Goal: Information Seeking & Learning: Learn about a topic

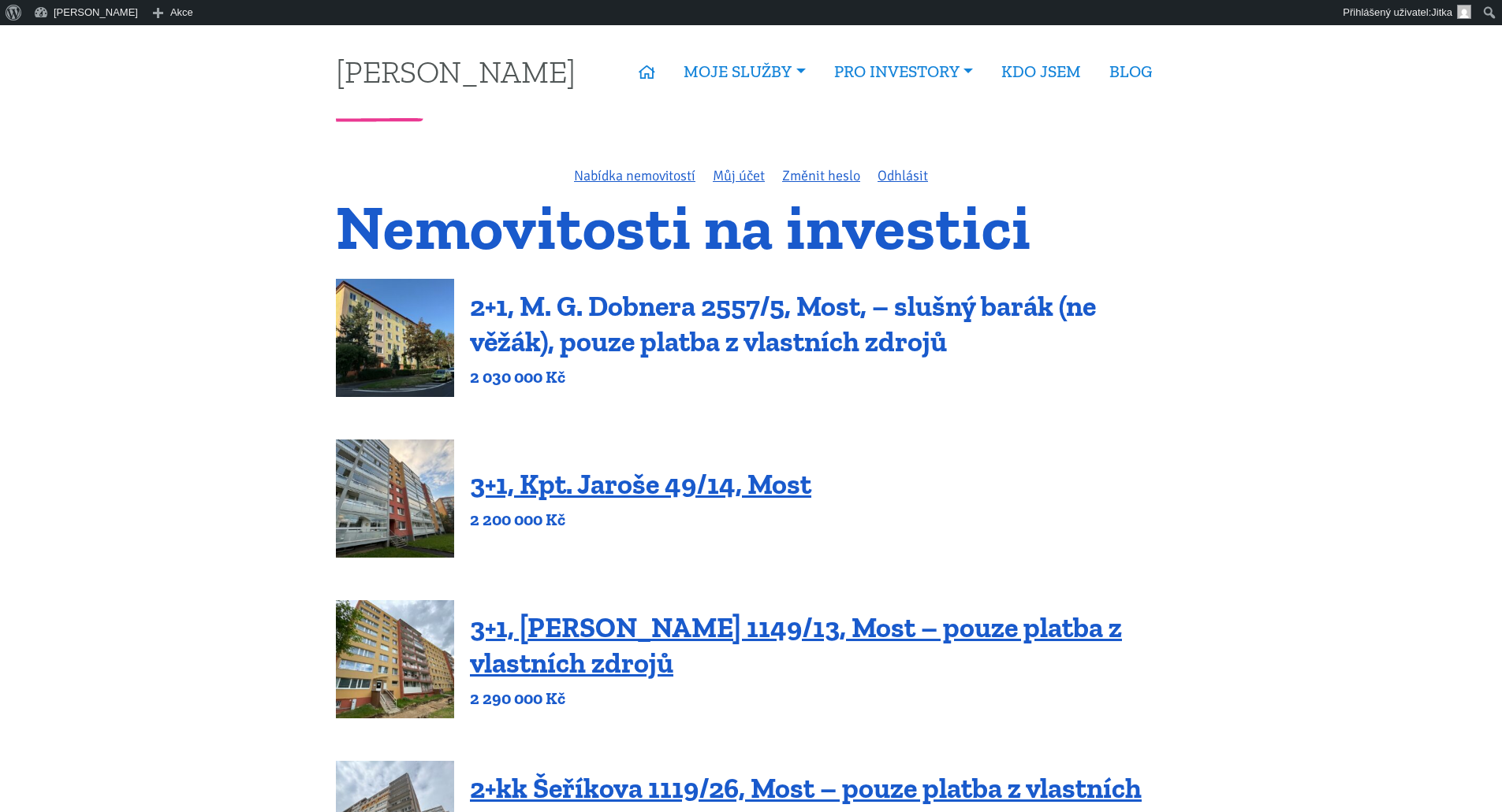
click at [637, 296] on link "2+1, M. G. Dobnera 2557/5, Most, – slušný barák (ne věžák), pouze platba z vlas…" at bounding box center [783, 324] width 626 height 69
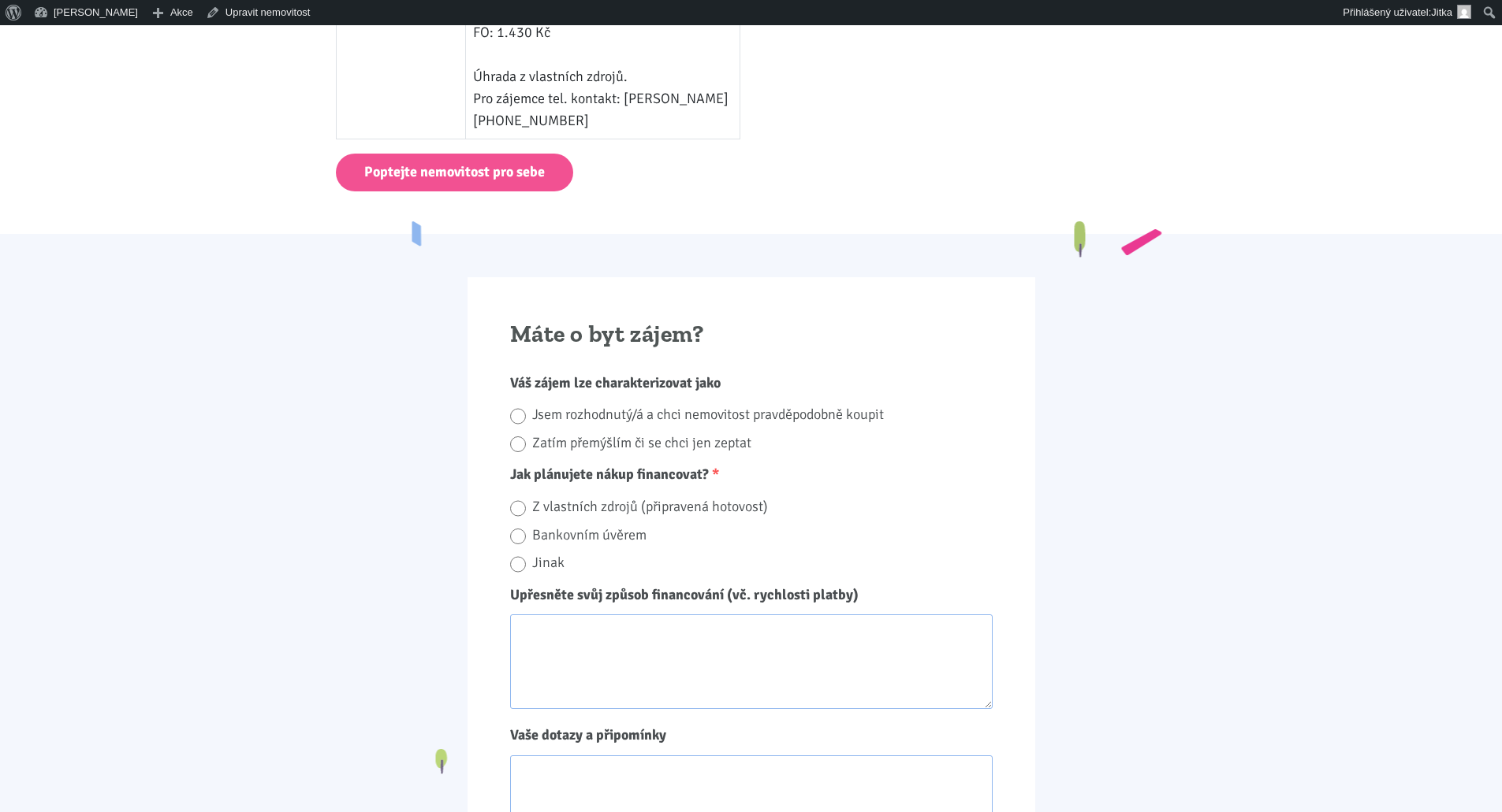
scroll to position [1024, 0]
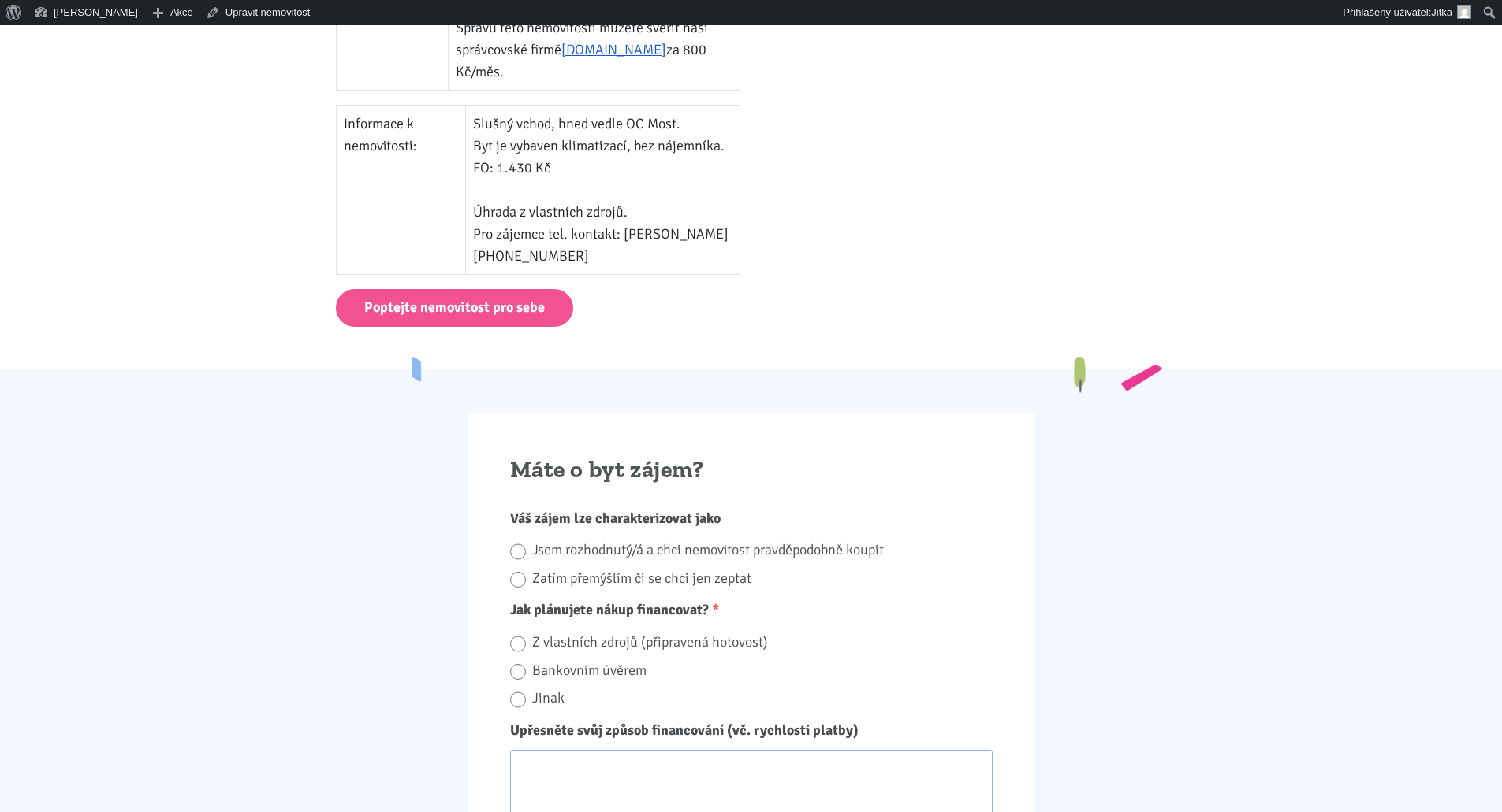
drag, startPoint x: 482, startPoint y: 230, endPoint x: 596, endPoint y: 255, distance: 116.7
click at [596, 255] on td "Slušný vchod, hned vedle OC Most. Byt je vybaven klimatizací, bez nájemníka. FO…" at bounding box center [601, 189] width 274 height 169
copy td "Pro zájemce tel. kontakt: [PERSON_NAME] [PHONE_NUMBER]"
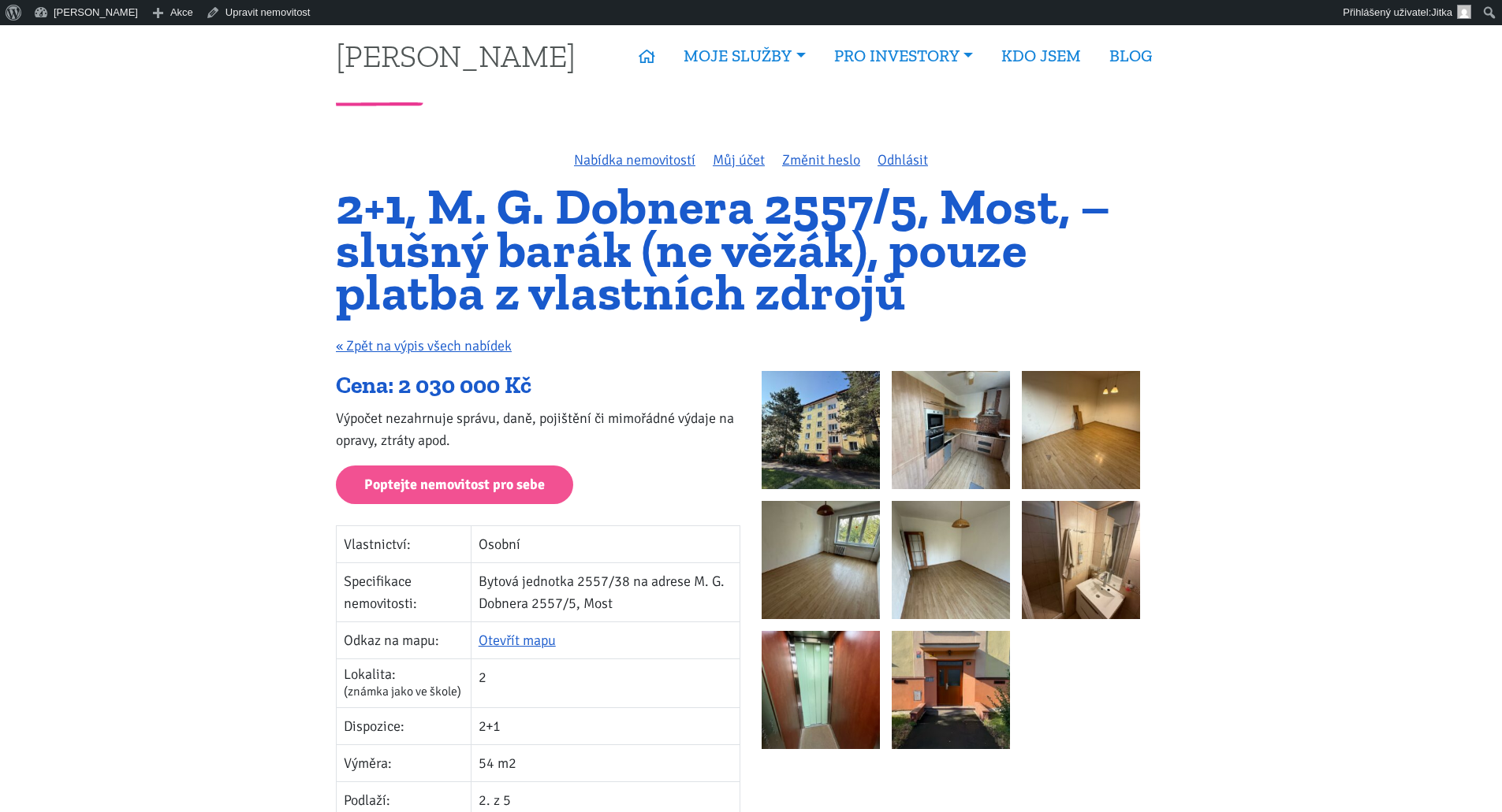
scroll to position [0, 0]
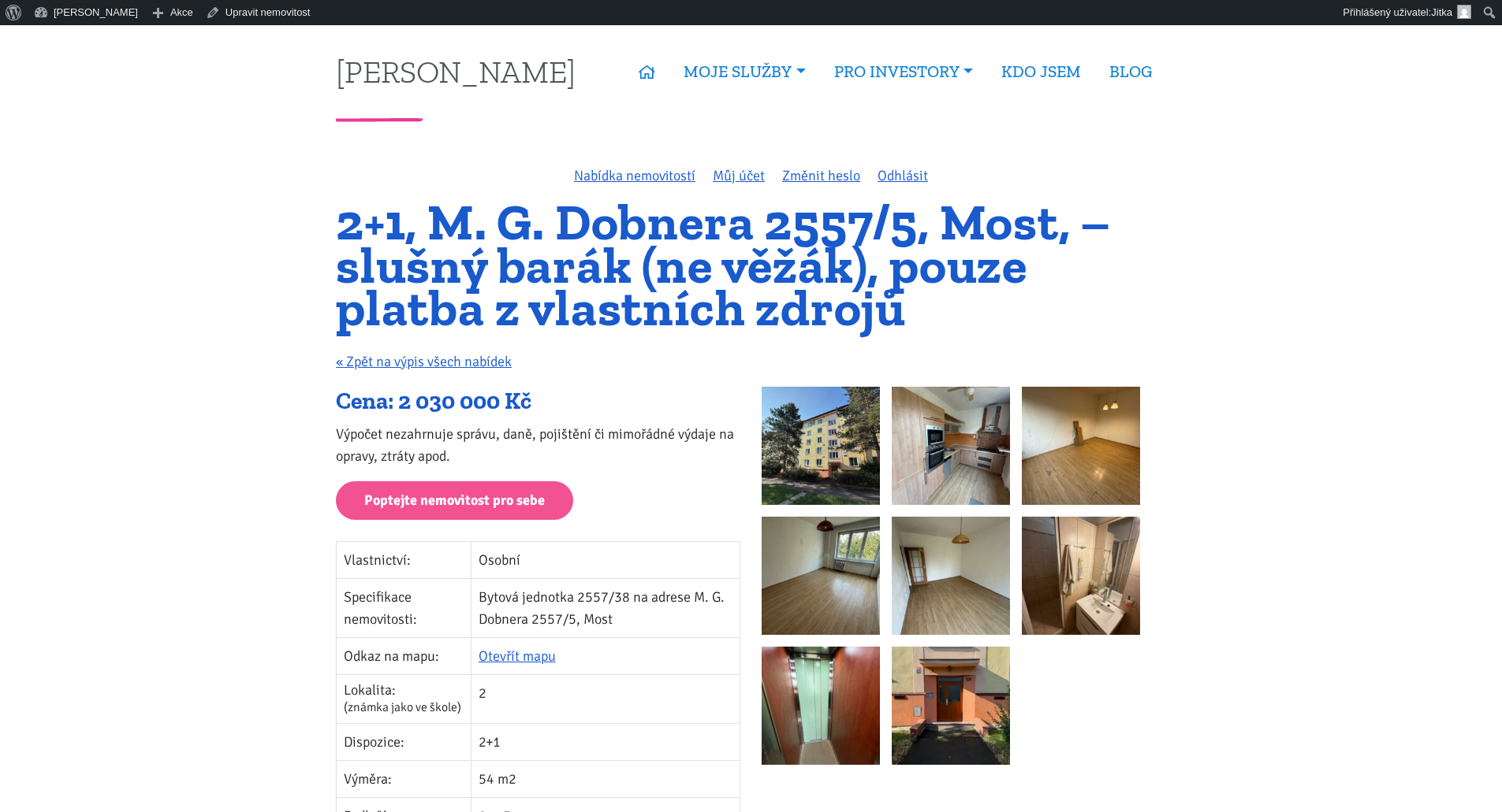
drag, startPoint x: 816, startPoint y: 339, endPoint x: 803, endPoint y: 336, distance: 13.3
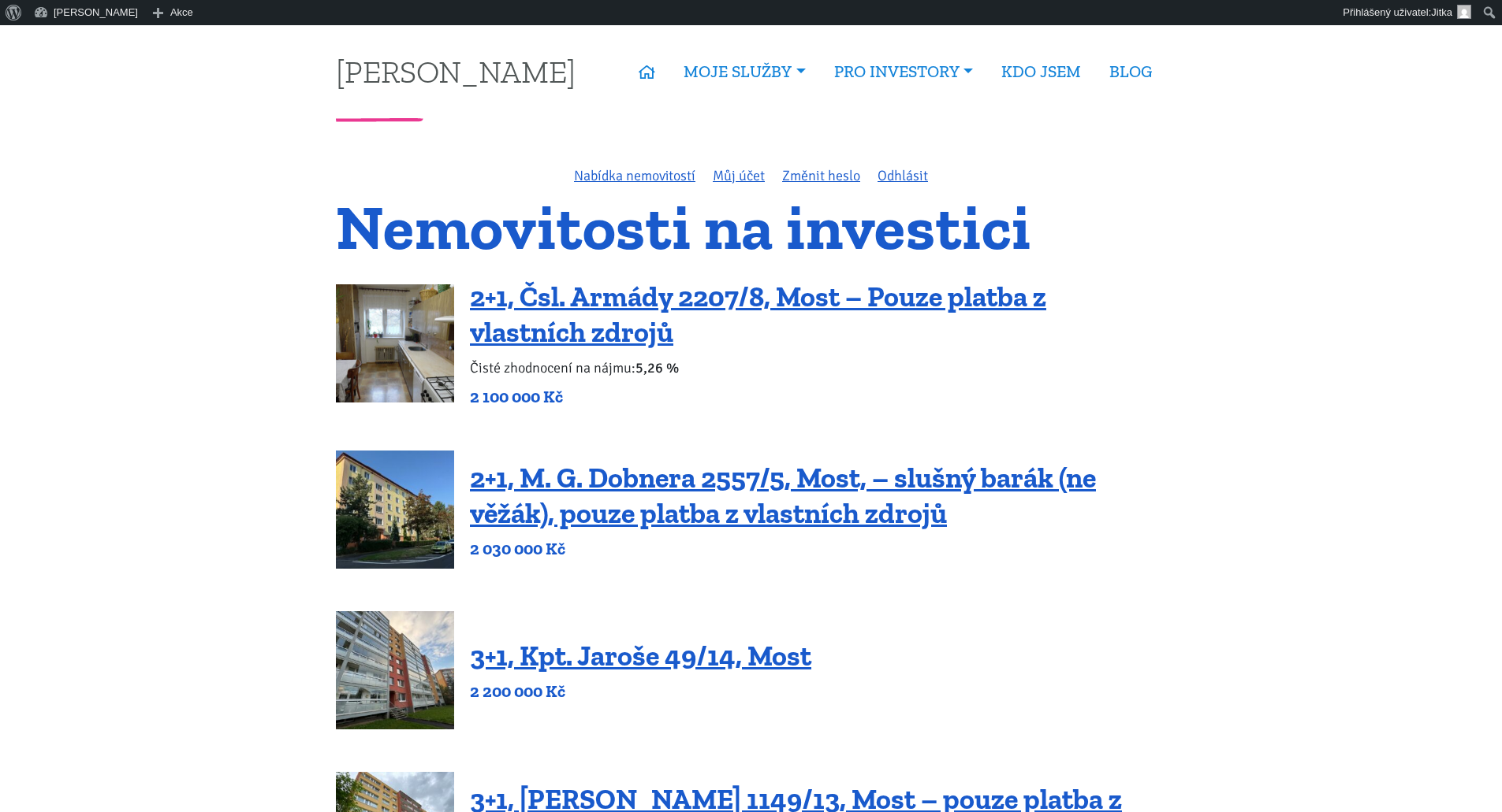
click at [382, 358] on img at bounding box center [394, 343] width 118 height 118
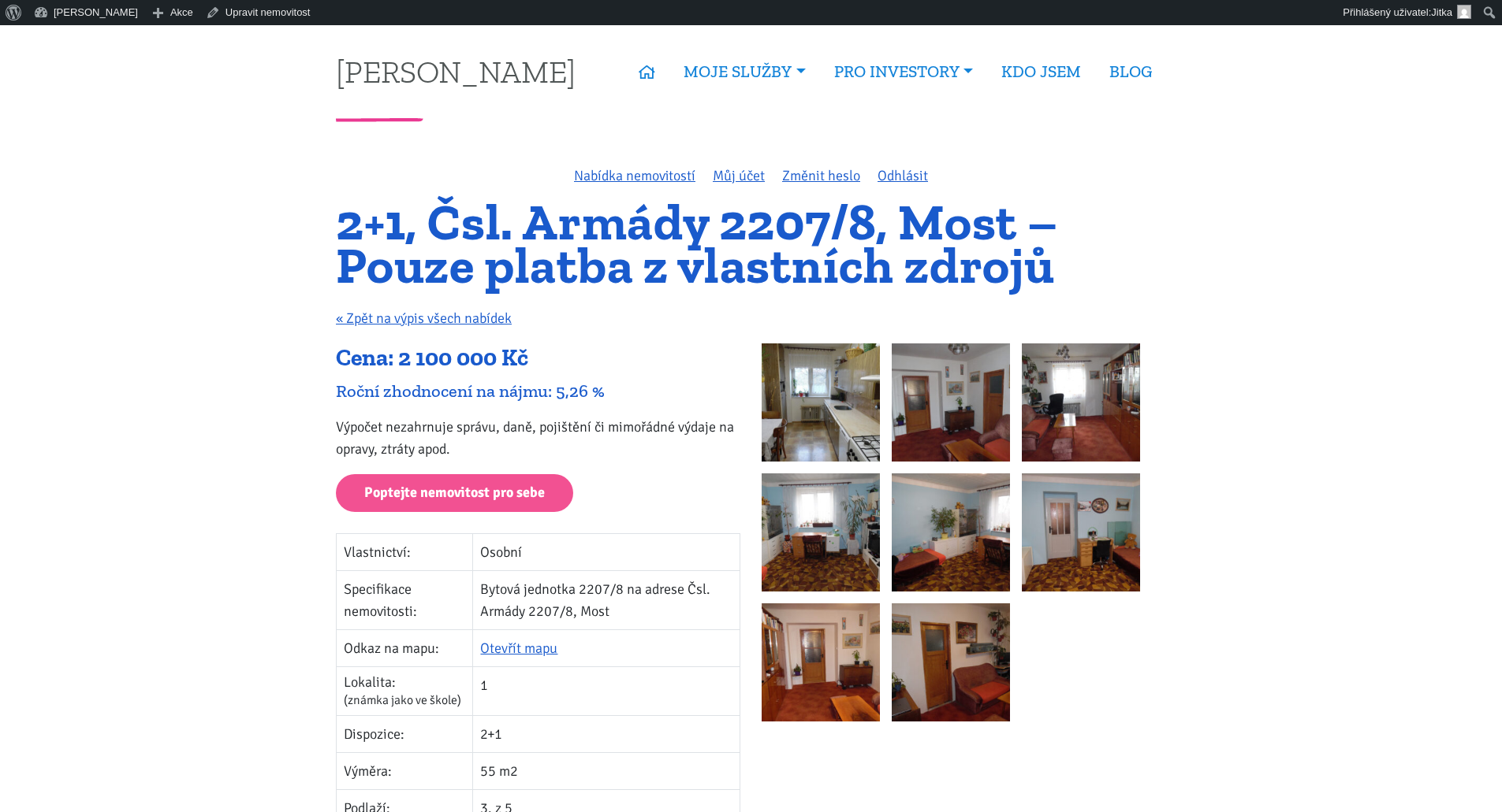
click at [795, 415] on img at bounding box center [820, 402] width 118 height 118
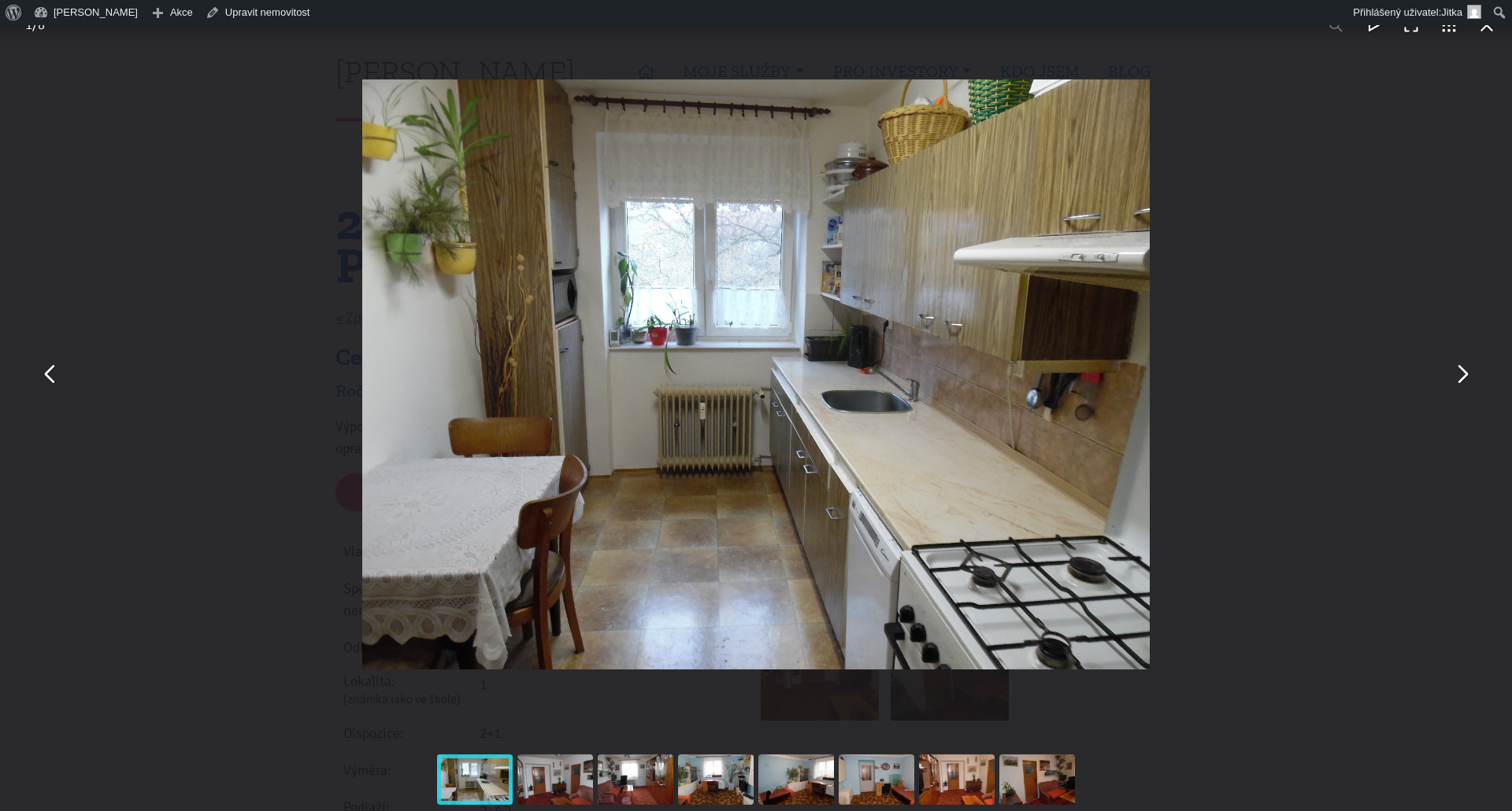
click at [1462, 376] on button "You can close this modal content with the ESC key" at bounding box center [1462, 375] width 38 height 38
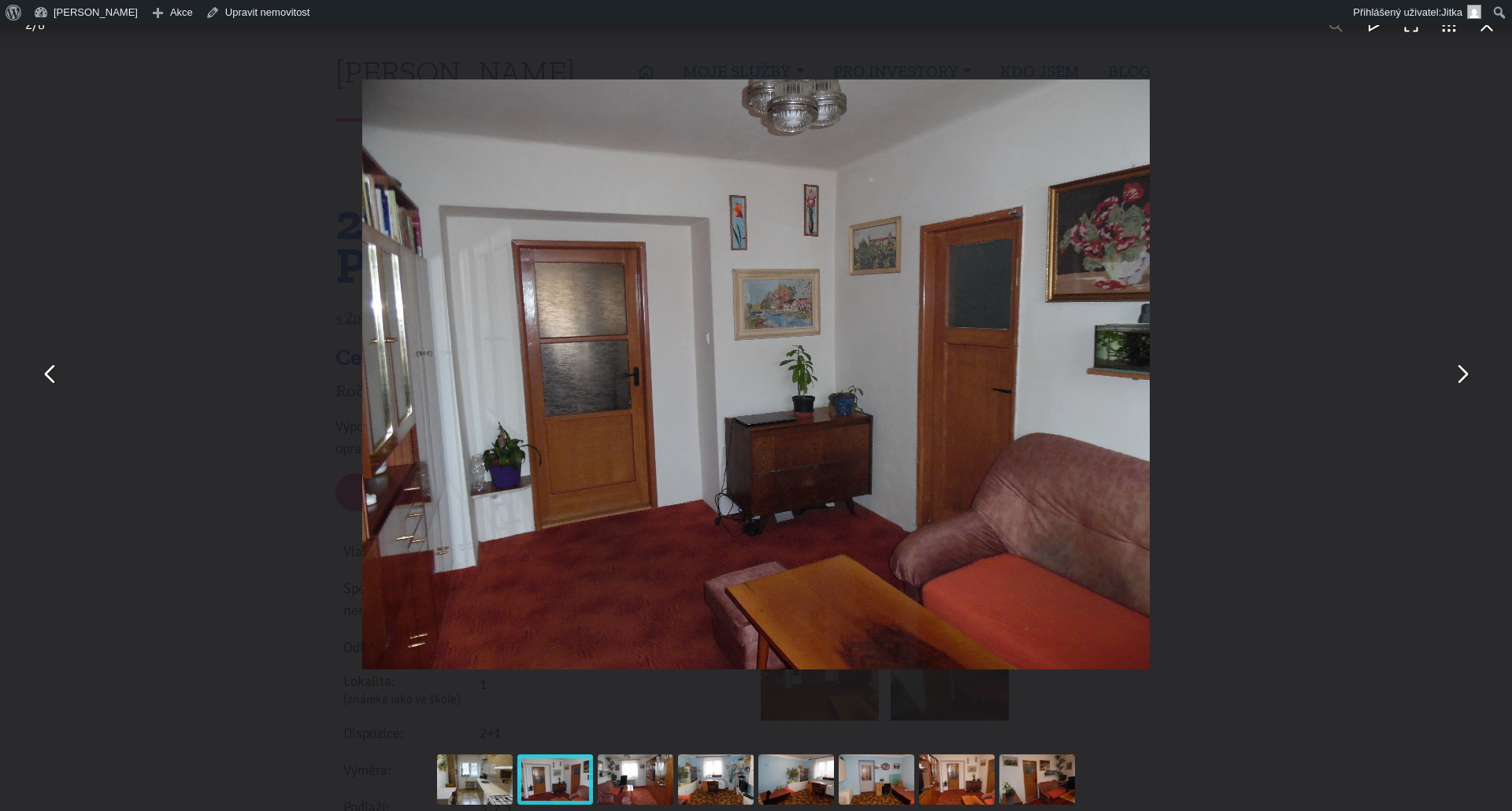
click at [1462, 376] on button "You can close this modal content with the ESC key" at bounding box center [1462, 375] width 38 height 38
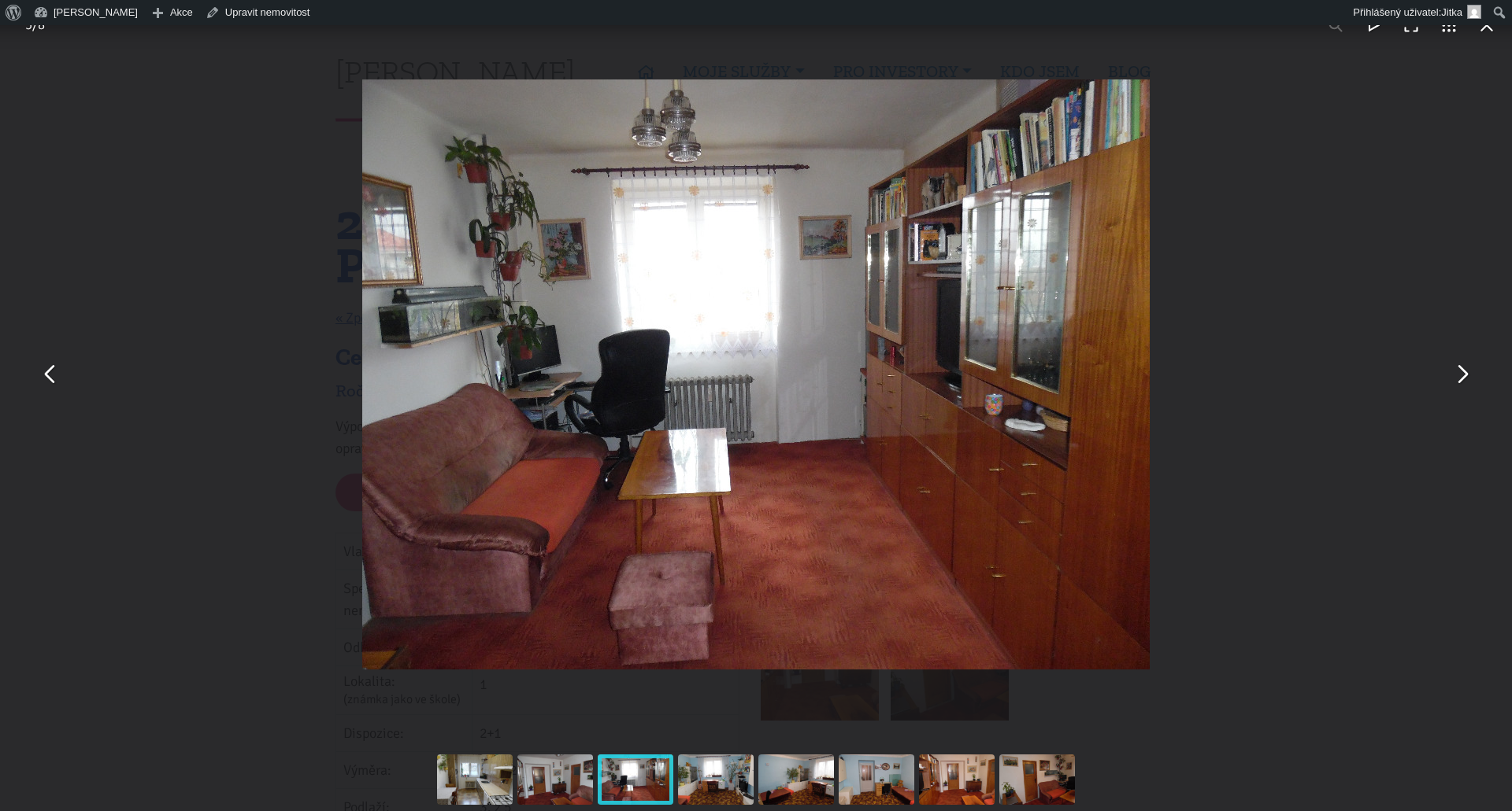
click at [1462, 376] on button "You can close this modal content with the ESC key" at bounding box center [1462, 375] width 38 height 38
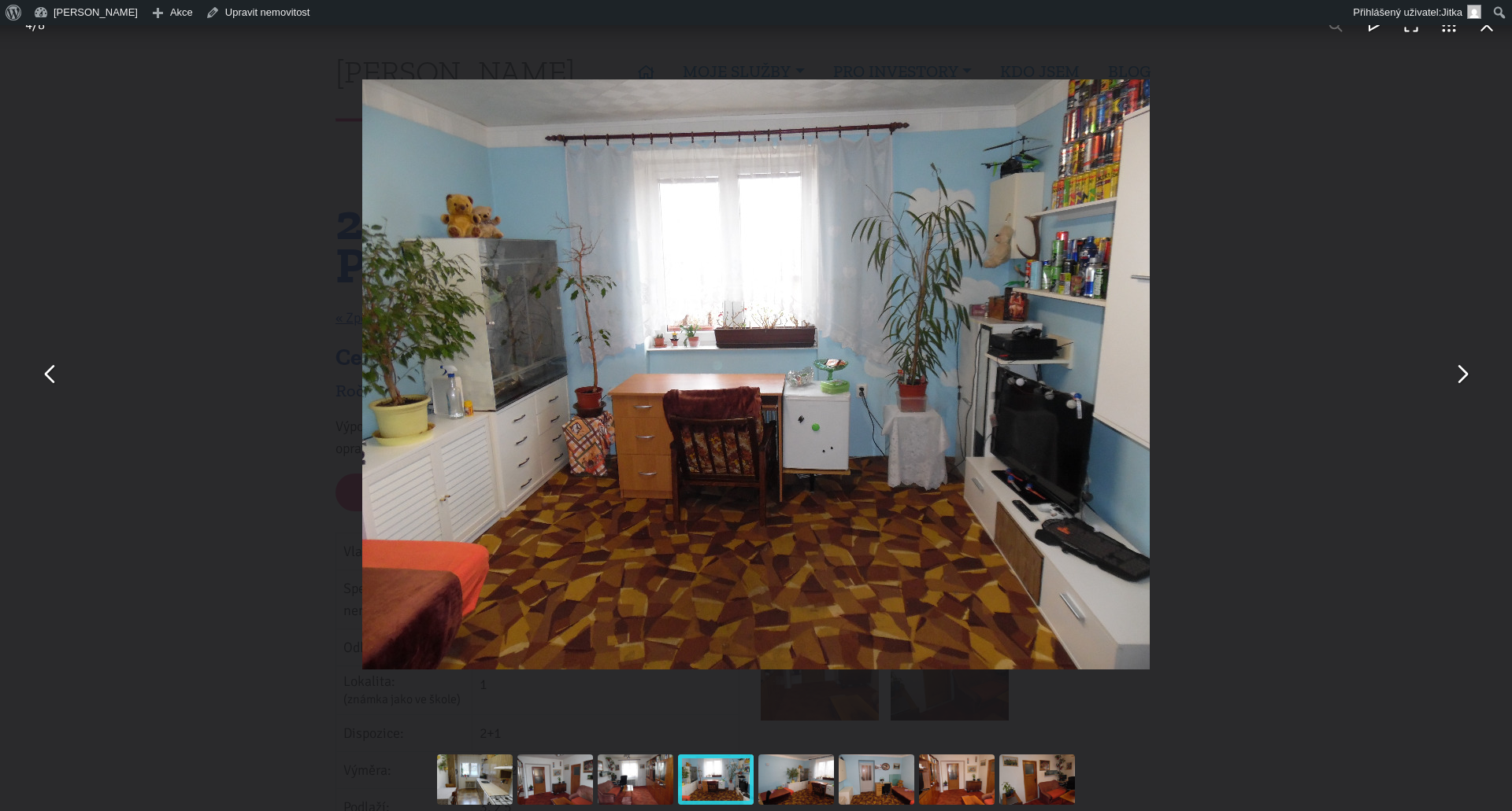
click at [1462, 376] on button "You can close this modal content with the ESC key" at bounding box center [1462, 375] width 38 height 38
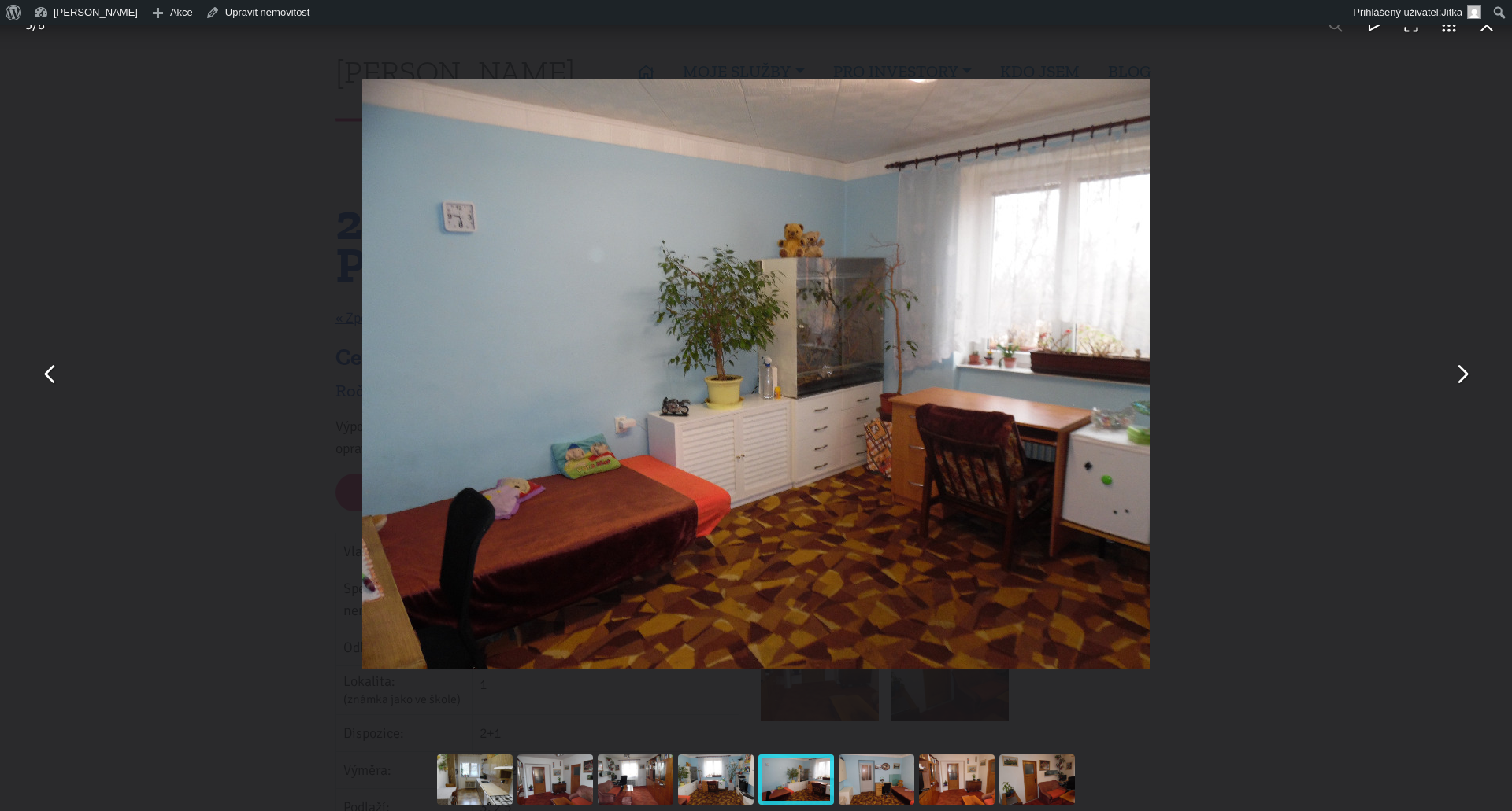
click at [1462, 376] on button "You can close this modal content with the ESC key" at bounding box center [1462, 375] width 38 height 38
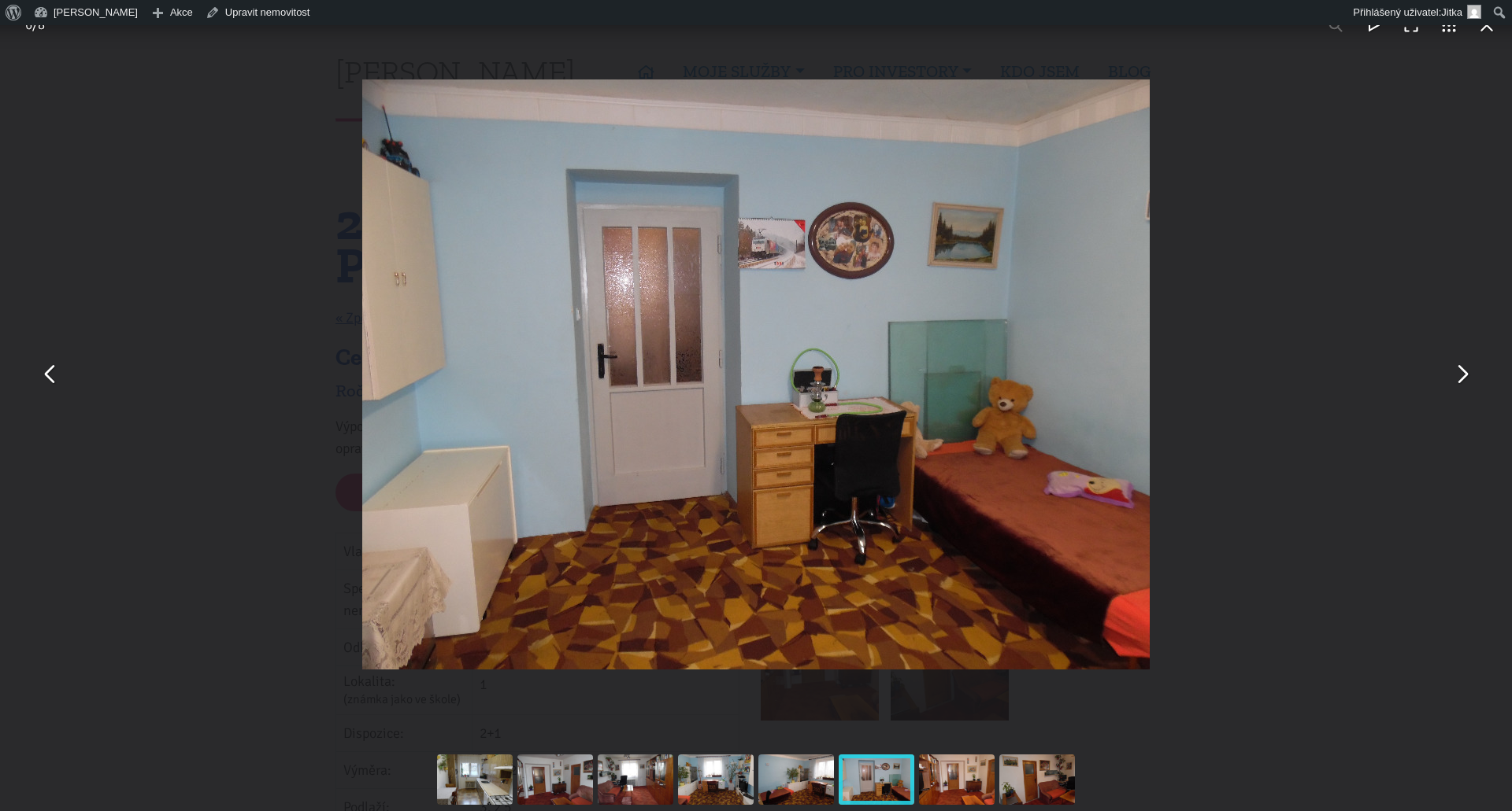
click at [1462, 376] on button "You can close this modal content with the ESC key" at bounding box center [1462, 375] width 38 height 38
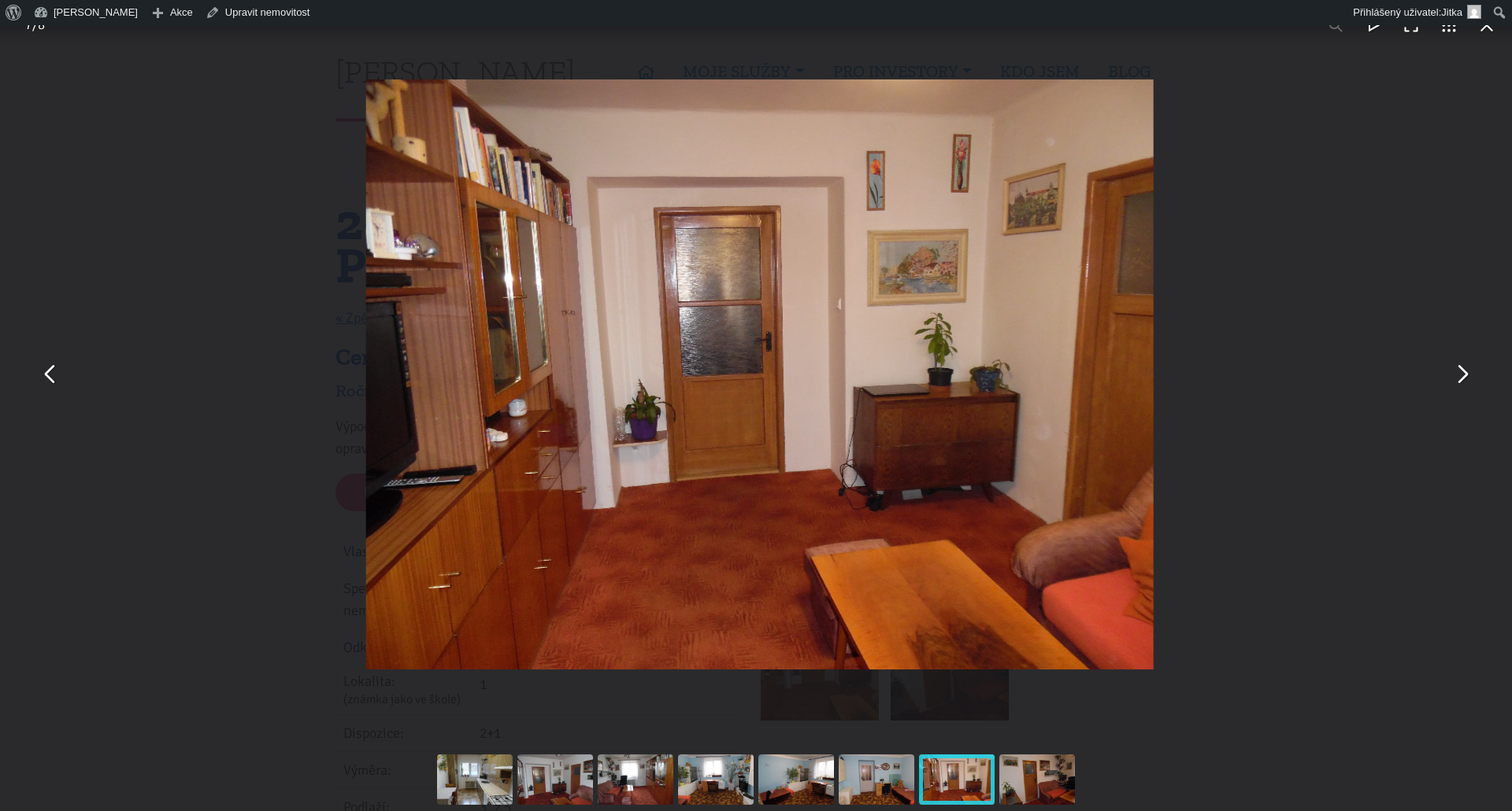
click at [1462, 376] on button "You can close this modal content with the ESC key" at bounding box center [1462, 375] width 38 height 38
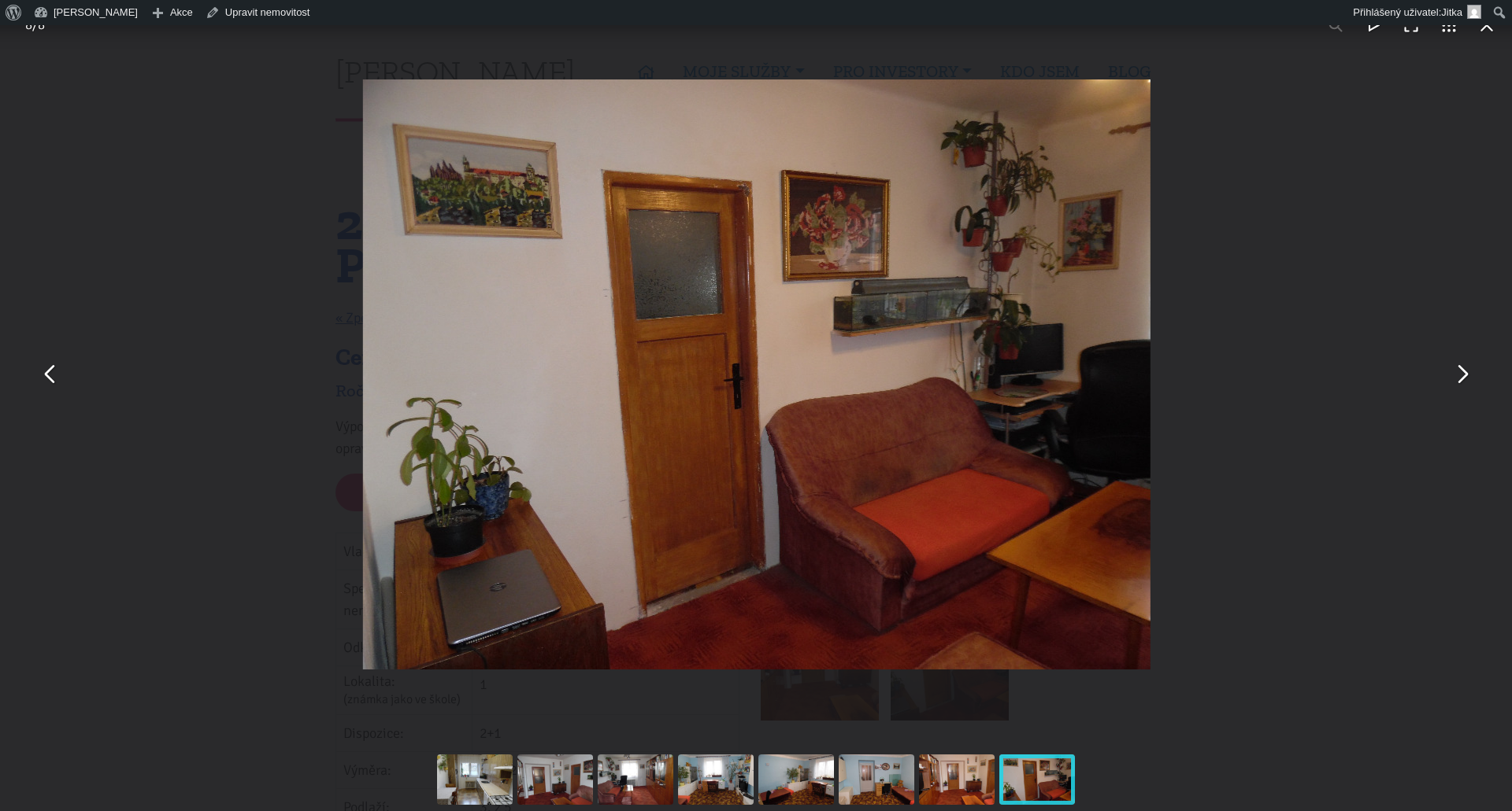
click at [1462, 376] on button "You can close this modal content with the ESC key" at bounding box center [1462, 375] width 38 height 38
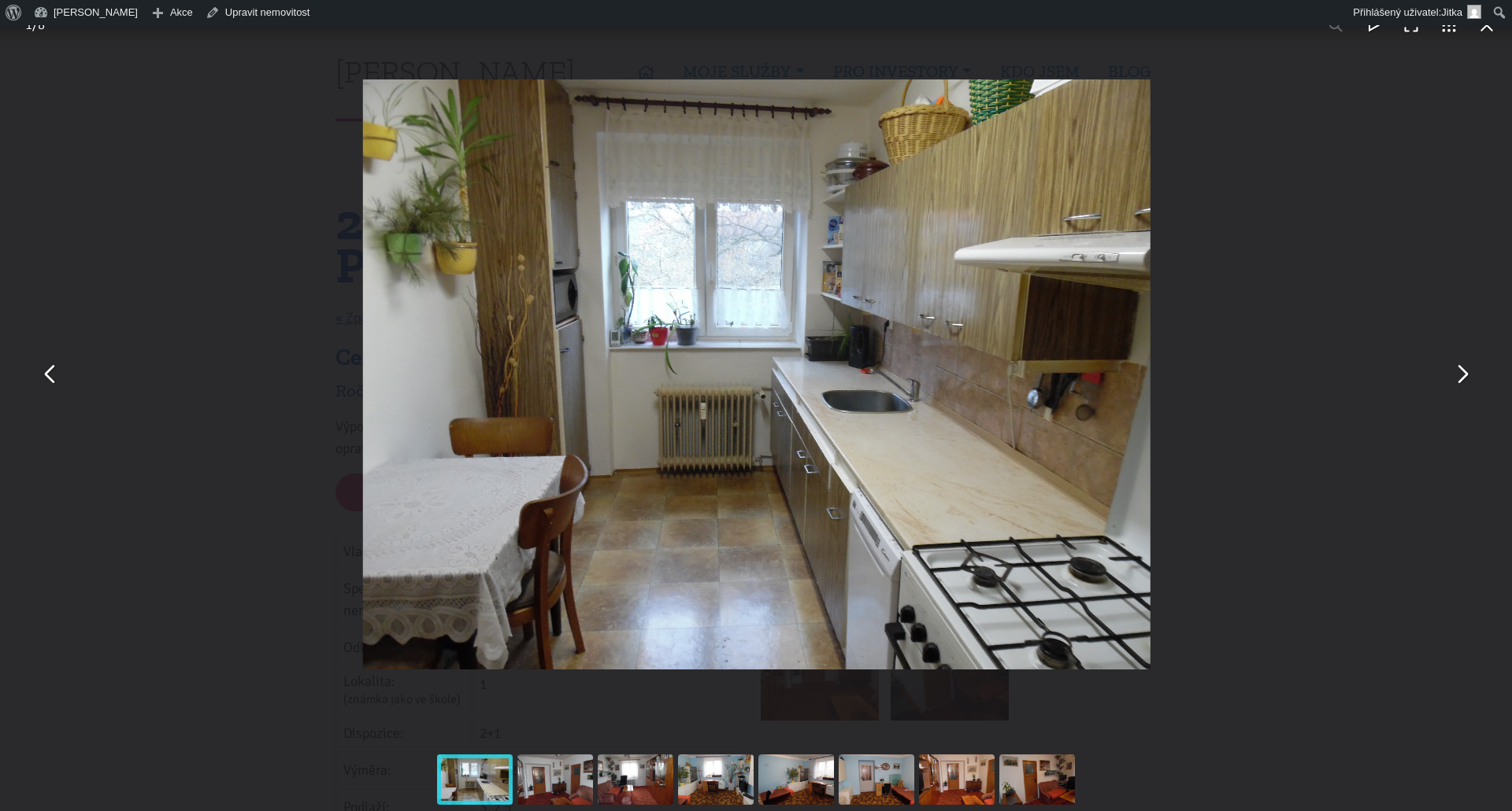
click at [1462, 376] on button "You can close this modal content with the ESC key" at bounding box center [1462, 375] width 38 height 38
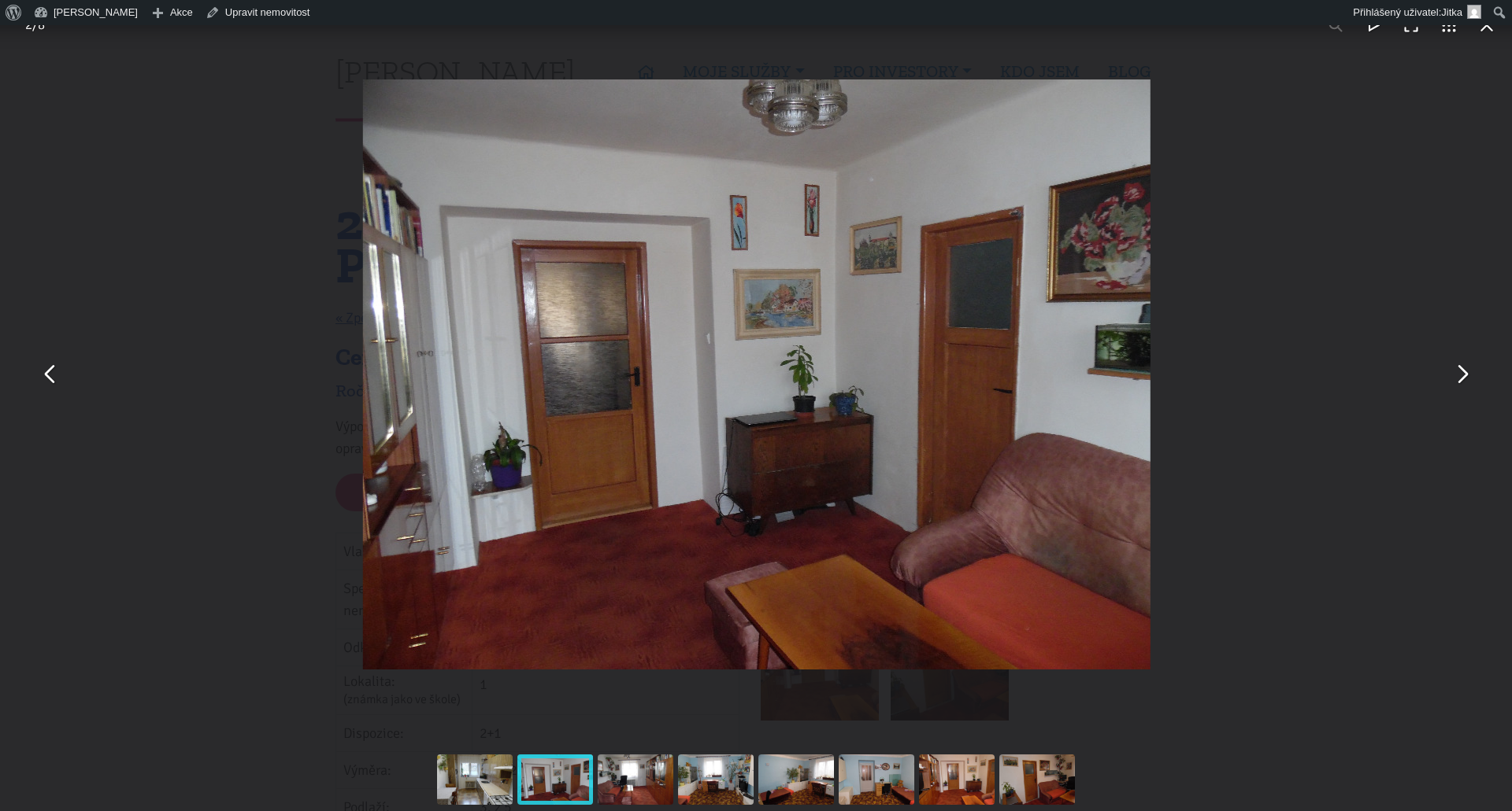
click at [1462, 376] on button "You can close this modal content with the ESC key" at bounding box center [1462, 375] width 38 height 38
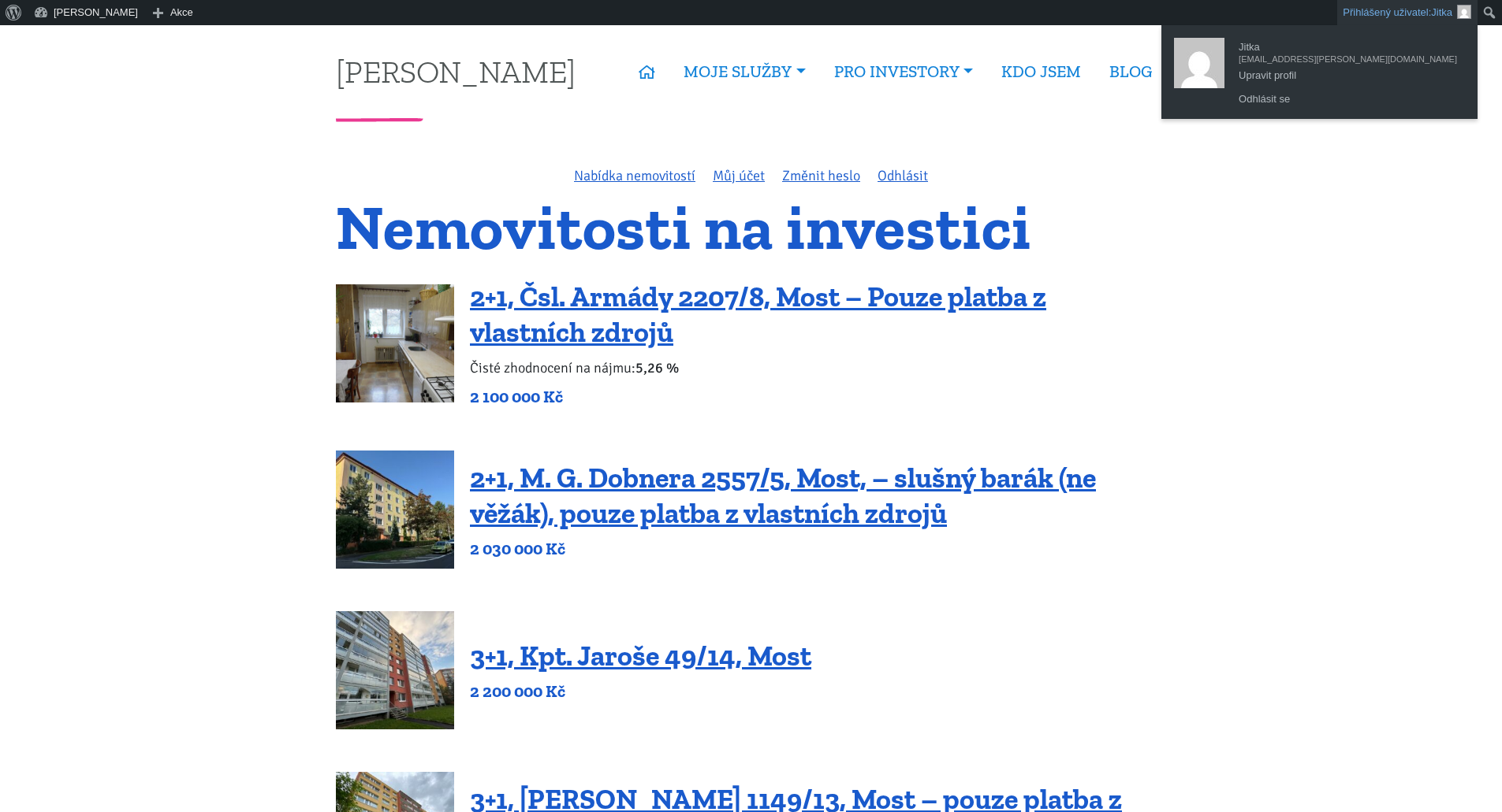
click at [1416, 18] on link "Přihlášený uživatel: Jitka" at bounding box center [1407, 12] width 141 height 25
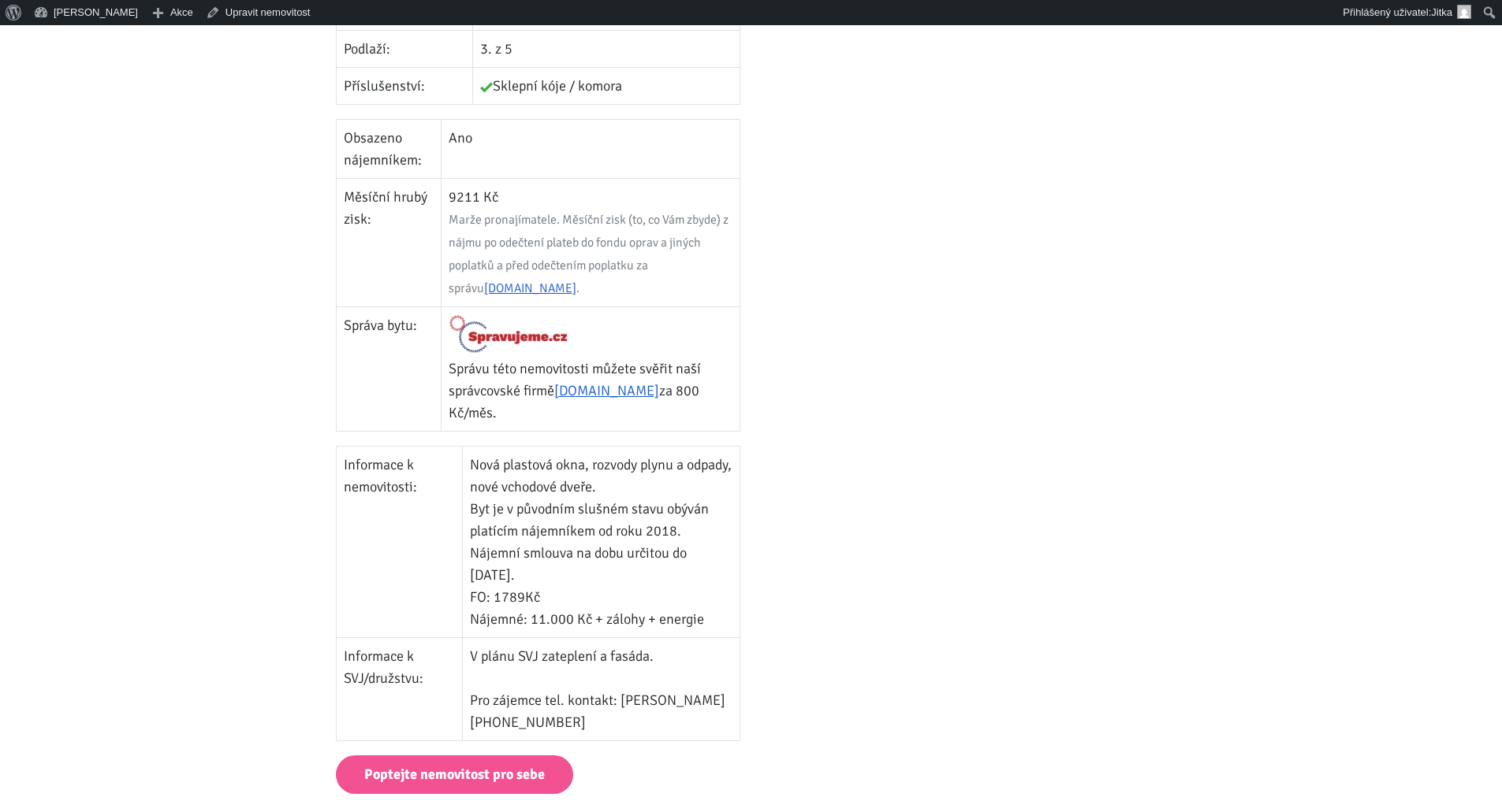
scroll to position [788, 0]
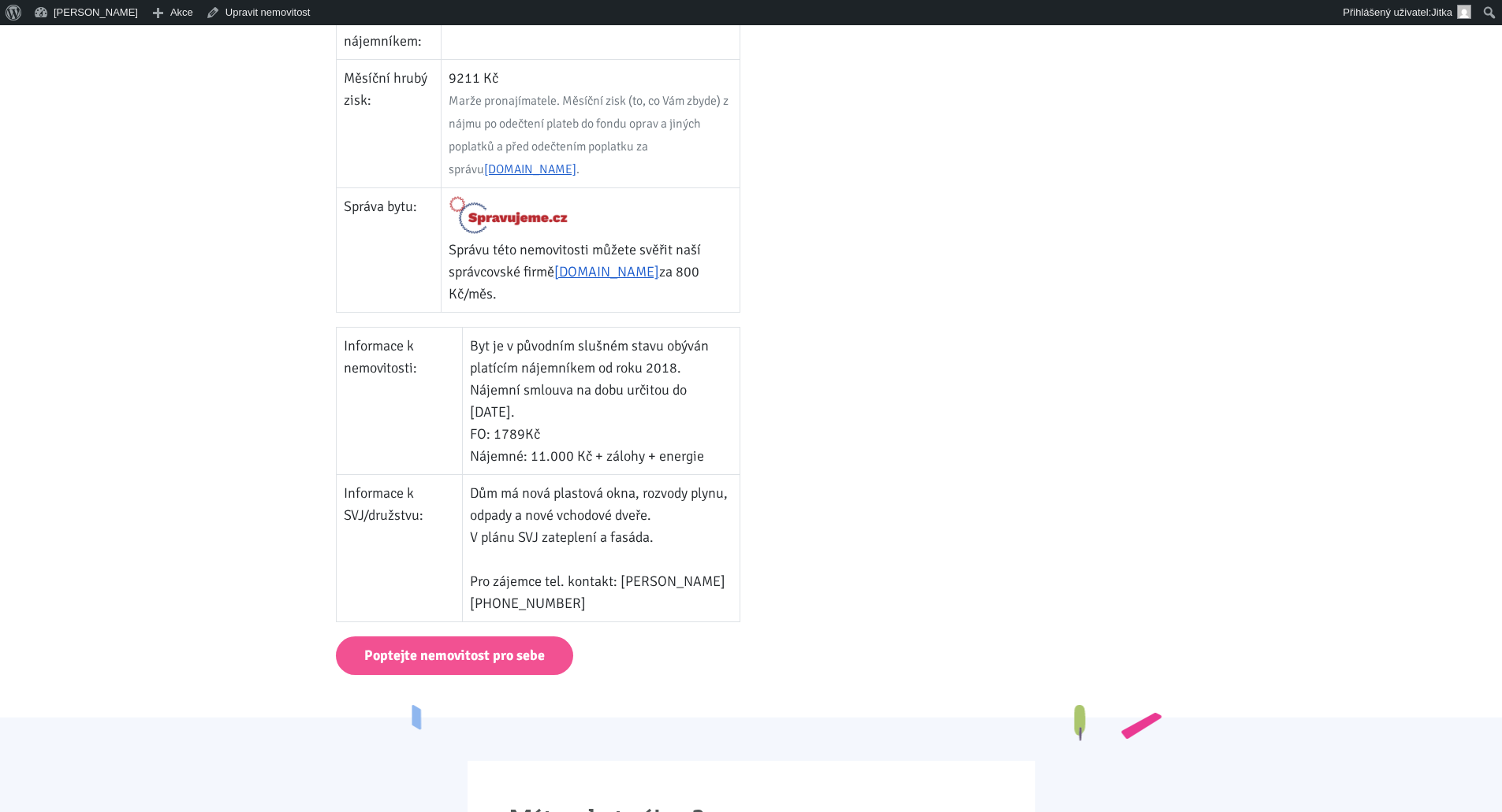
scroll to position [946, 0]
